Goal: Transaction & Acquisition: Purchase product/service

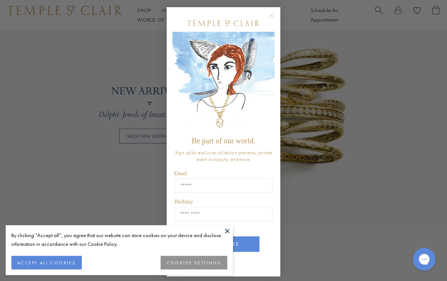
scroll to position [568, 0]
click at [273, 25] on button "Close dialog" at bounding box center [274, 19] width 9 height 9
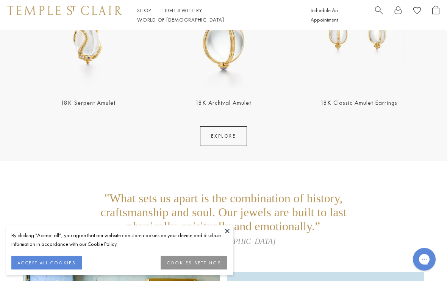
scroll to position [1354, 0]
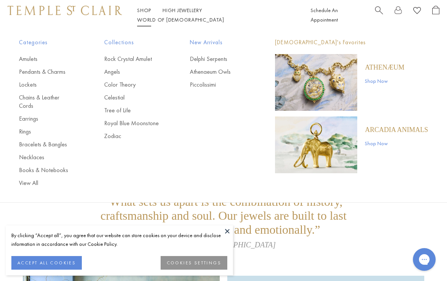
click at [108, 75] on link "Angels" at bounding box center [131, 72] width 55 height 8
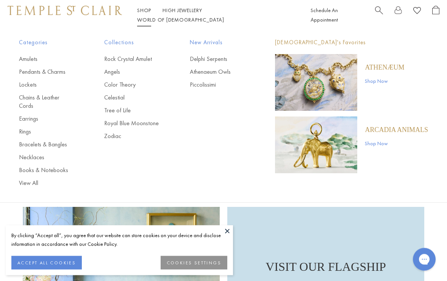
click at [231, 228] on button at bounding box center [227, 231] width 11 height 11
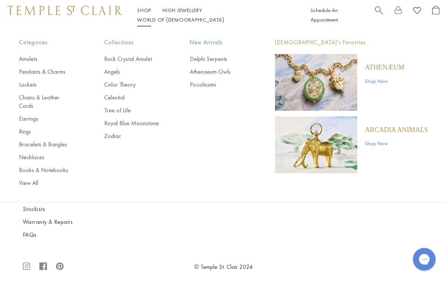
scroll to position [1833, 0]
click at [110, 75] on link "Angels" at bounding box center [131, 72] width 55 height 8
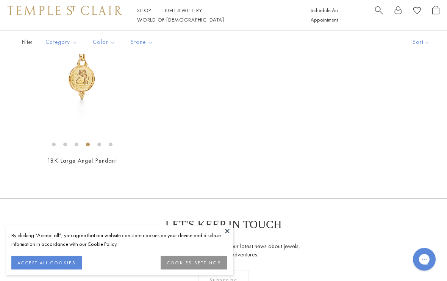
scroll to position [969, 0]
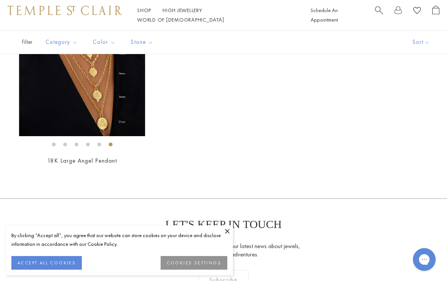
click at [100, 125] on img at bounding box center [82, 73] width 126 height 126
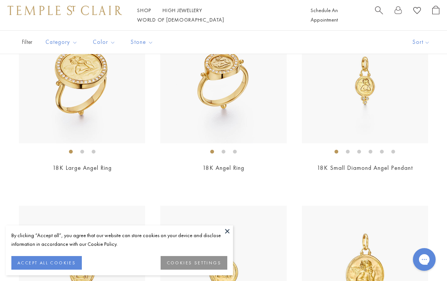
scroll to position [395, 0]
click at [363, 90] on img at bounding box center [365, 81] width 126 height 126
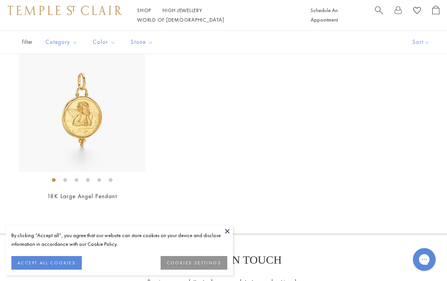
scroll to position [935, 0]
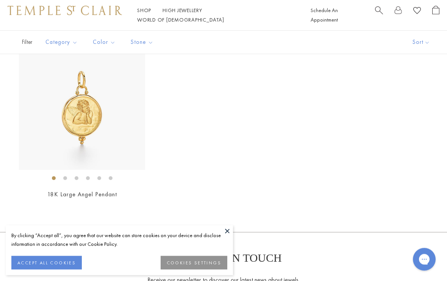
click at [77, 126] on img at bounding box center [82, 107] width 126 height 126
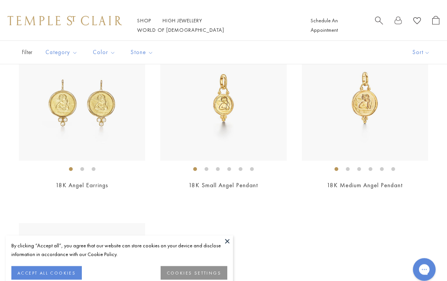
scroll to position [755, 0]
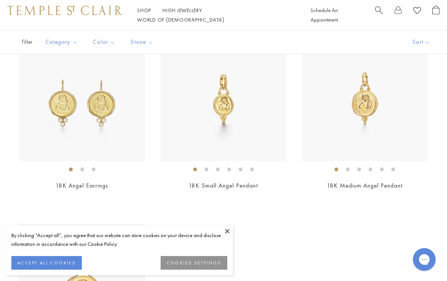
click at [367, 105] on img at bounding box center [365, 98] width 126 height 126
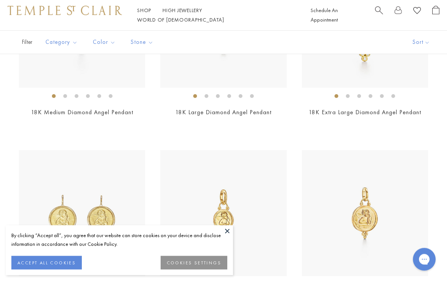
scroll to position [631, 0]
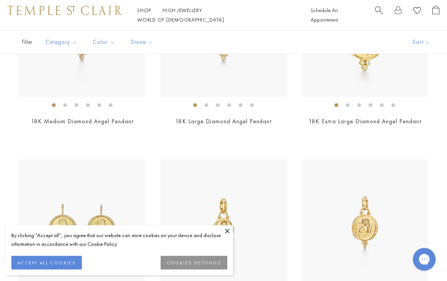
click at [370, 78] on img at bounding box center [365, 34] width 126 height 126
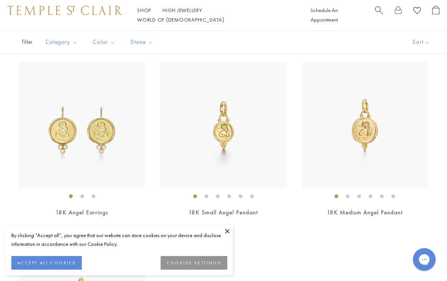
scroll to position [728, 0]
click at [54, 146] on img at bounding box center [82, 126] width 126 height 126
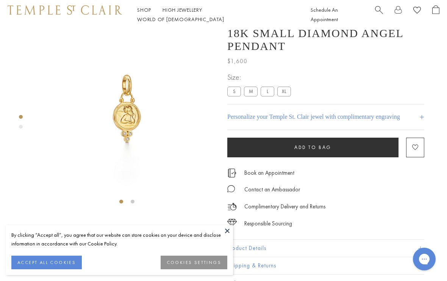
scroll to position [30, 0]
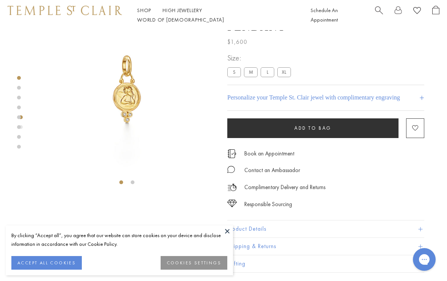
click at [267, 71] on label "L" at bounding box center [268, 71] width 14 height 9
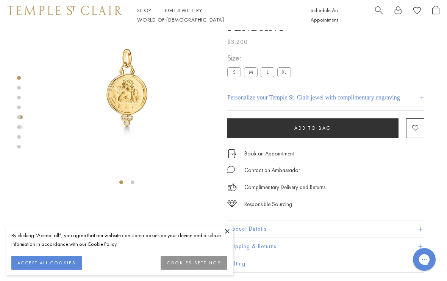
click at [288, 75] on label "XL" at bounding box center [284, 71] width 14 height 9
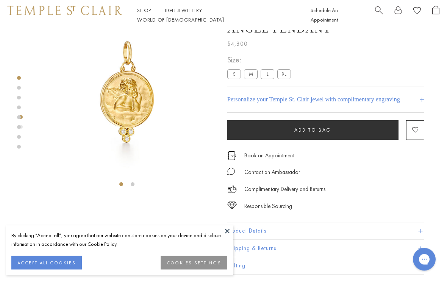
scroll to position [28, 0]
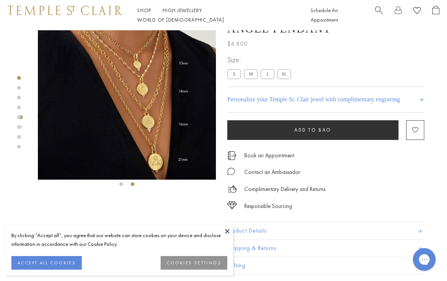
click at [158, 166] on img at bounding box center [127, 91] width 178 height 178
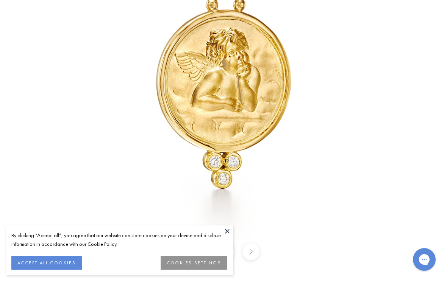
click at [62, 262] on button "ACCEPT ALL COOKIES" at bounding box center [46, 263] width 70 height 14
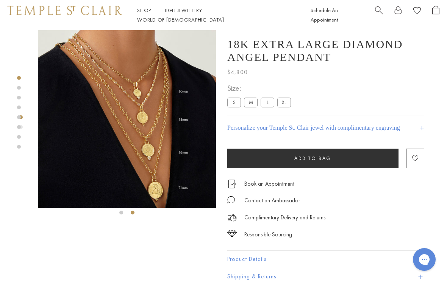
scroll to position [0, 1]
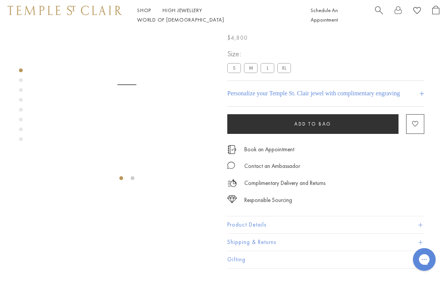
scroll to position [30, 0]
